Goal: Information Seeking & Learning: Learn about a topic

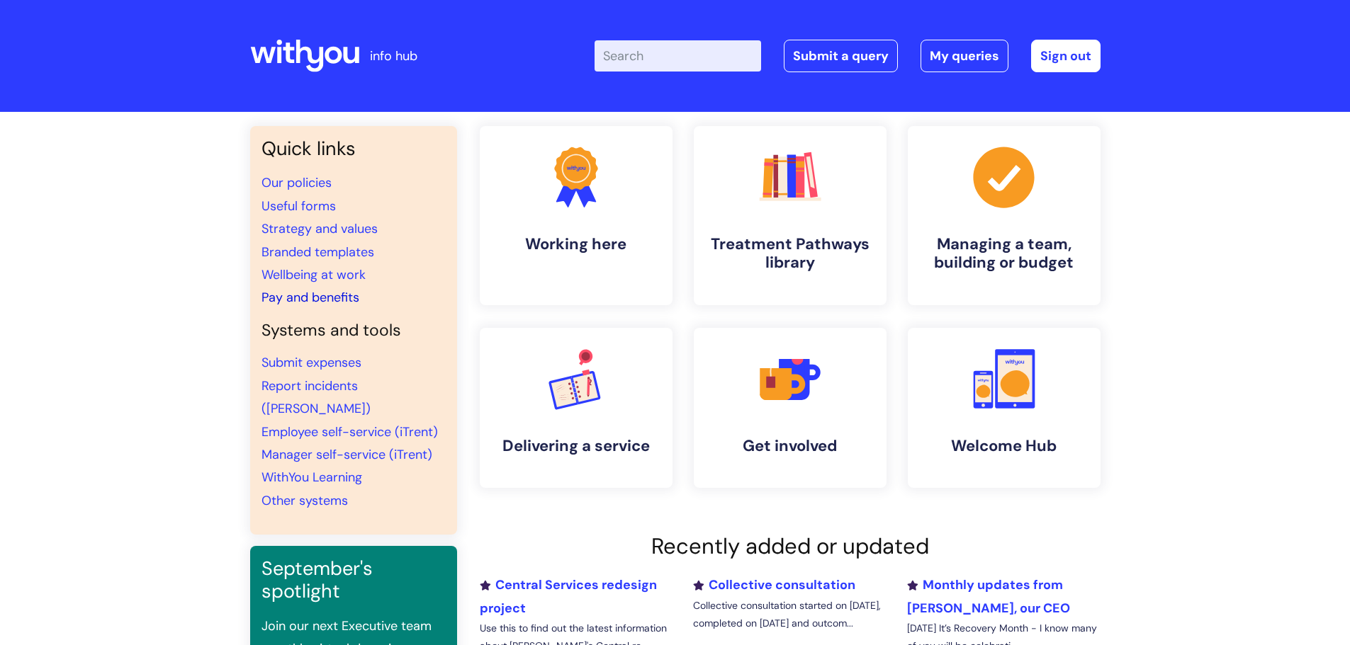
click at [291, 303] on link "Pay and benefits" at bounding box center [310, 297] width 98 height 17
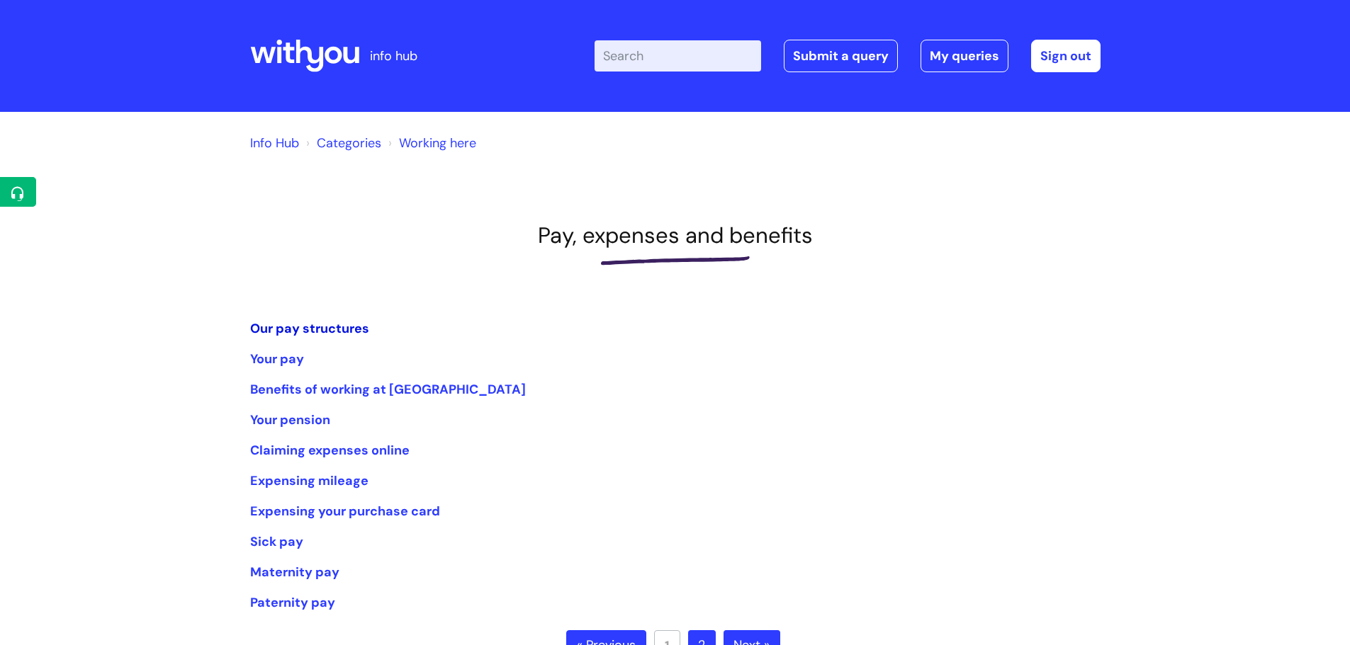
click at [333, 323] on link "Our pay structures" at bounding box center [309, 328] width 119 height 17
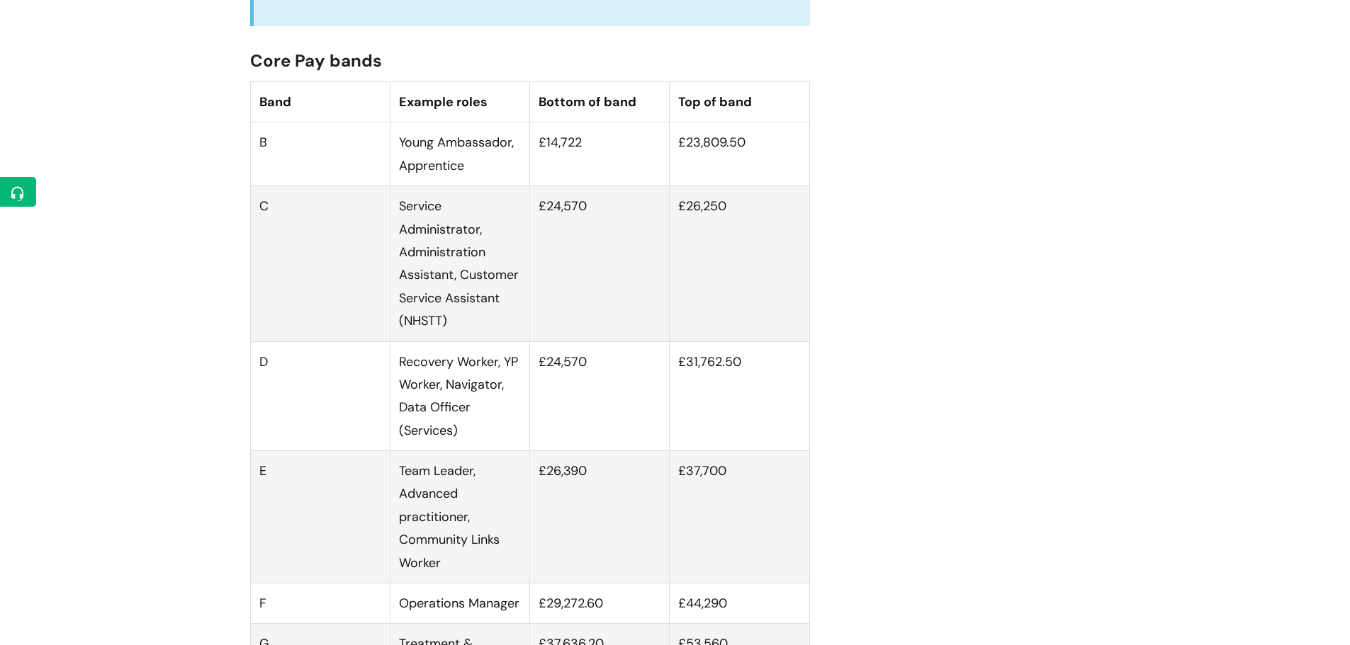
scroll to position [850, 0]
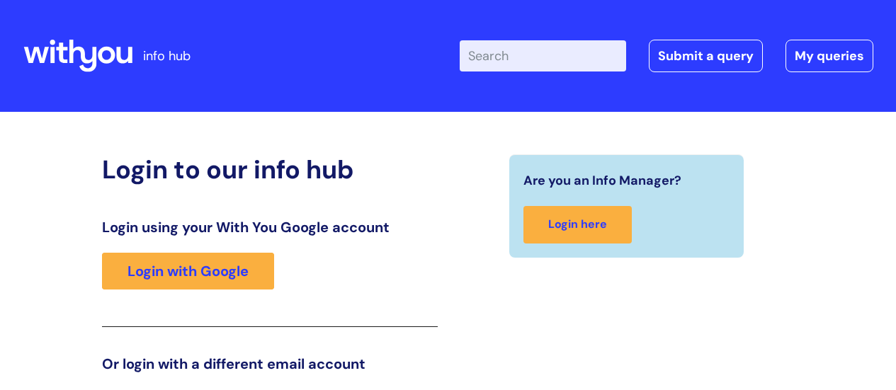
scroll to position [216, 0]
